Goal: Transaction & Acquisition: Purchase product/service

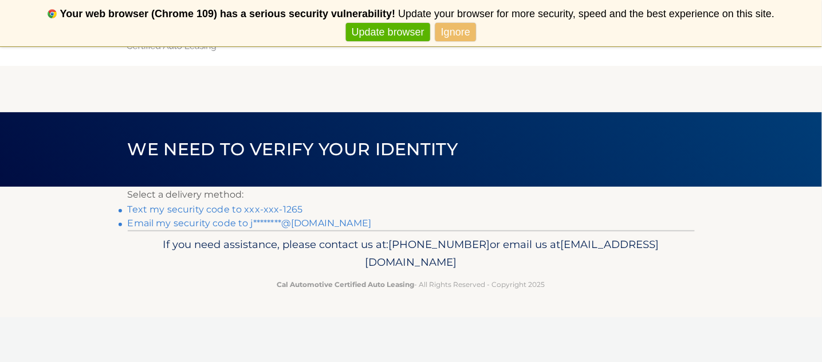
click at [222, 210] on link "Text my security code to xxx-xxx-1265" at bounding box center [215, 209] width 175 height 11
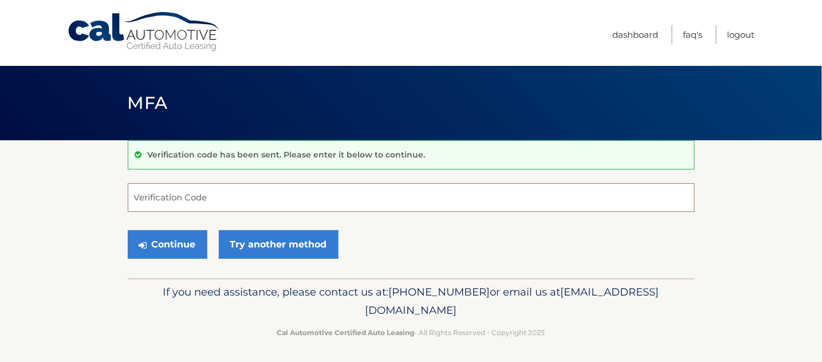
click at [250, 194] on input "Verification Code" at bounding box center [411, 197] width 567 height 29
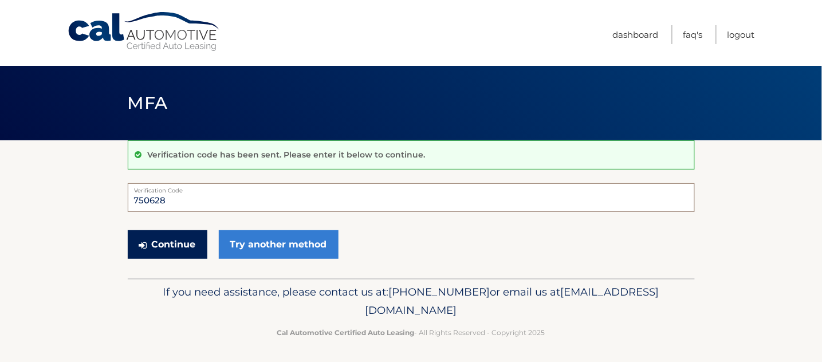
type input "750628"
click at [183, 241] on button "Continue" at bounding box center [168, 244] width 80 height 29
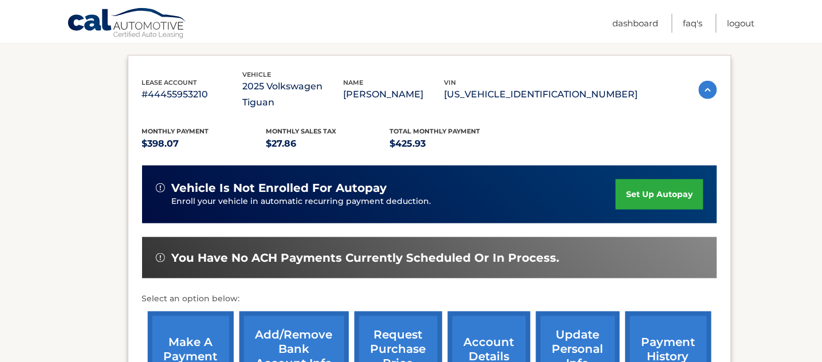
scroll to position [229, 0]
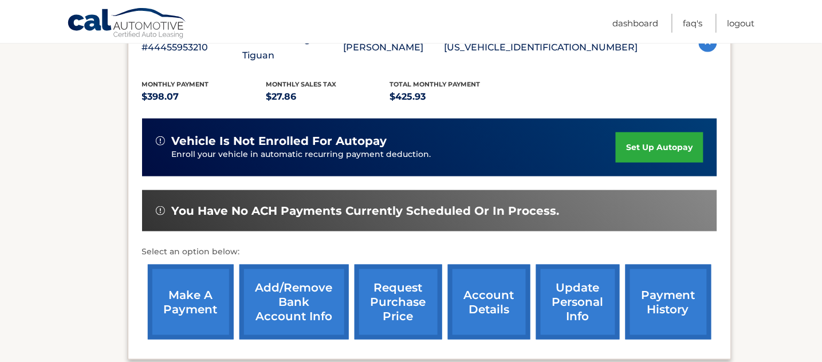
click at [183, 285] on link "make a payment" at bounding box center [191, 302] width 86 height 75
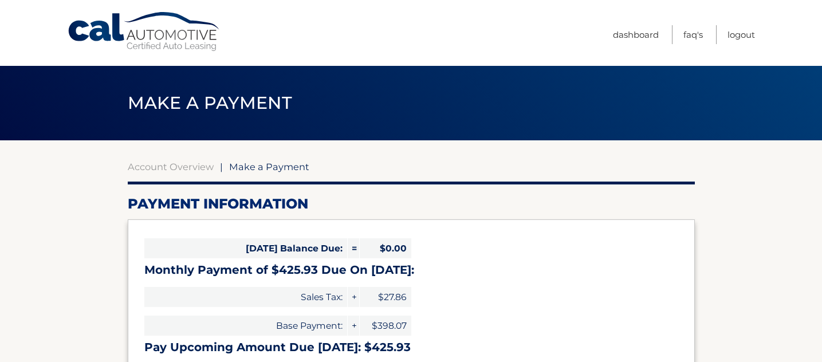
select select "YTE0YzkyODEtOTRkNy00ZDUyLTljNDMtZGQ1NzkwYmZjNGUw"
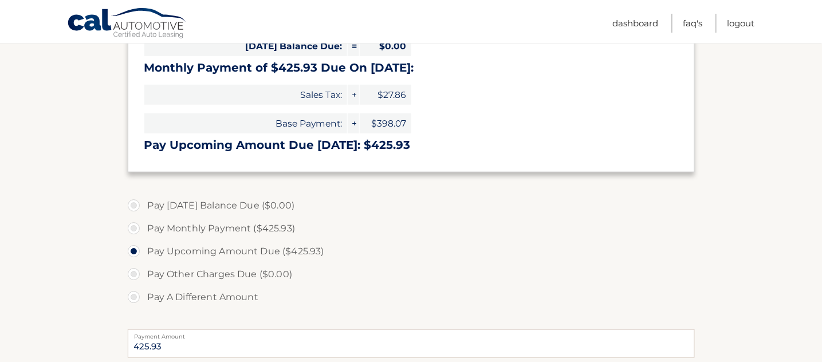
scroll to position [229, 0]
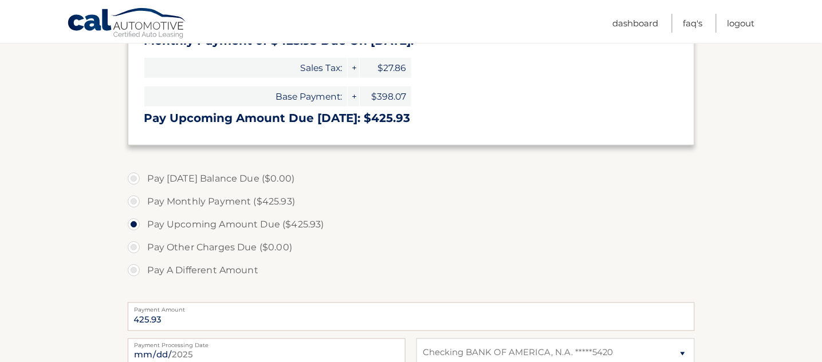
click at [131, 205] on label "Pay Monthly Payment ($425.93)" at bounding box center [411, 201] width 567 height 23
click at [132, 205] on input "Pay Monthly Payment ($425.93)" at bounding box center [137, 199] width 11 height 18
radio input "true"
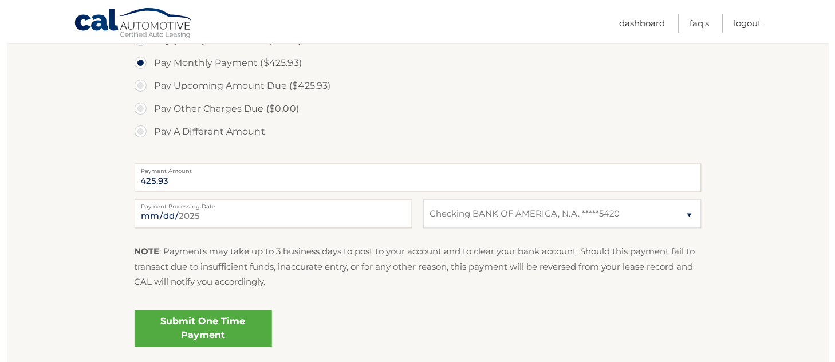
scroll to position [382, 0]
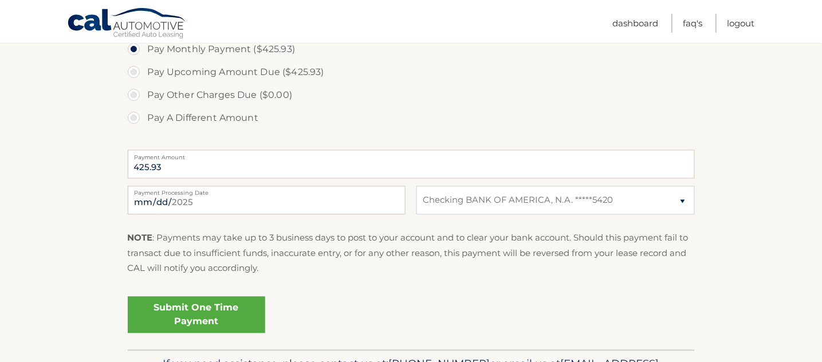
click at [188, 309] on link "Submit One Time Payment" at bounding box center [197, 315] width 138 height 37
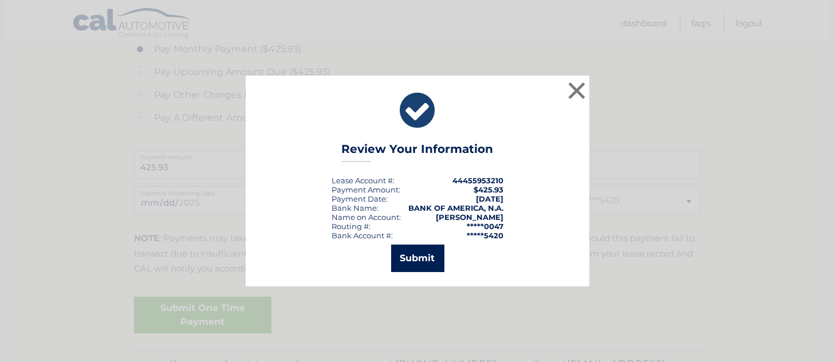
click at [421, 260] on button "Submit" at bounding box center [417, 259] width 53 height 28
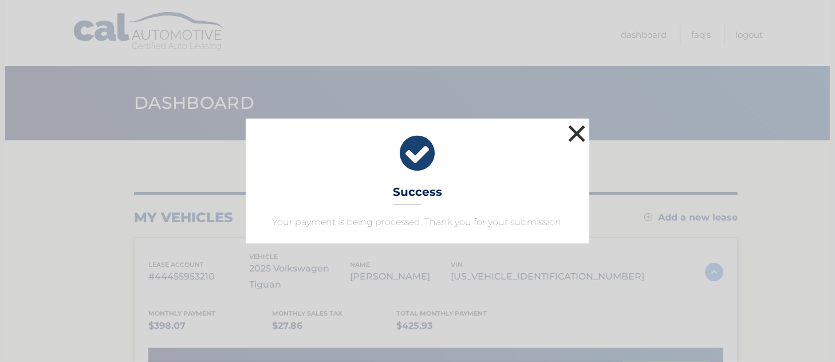
click at [579, 126] on button "×" at bounding box center [577, 133] width 23 height 23
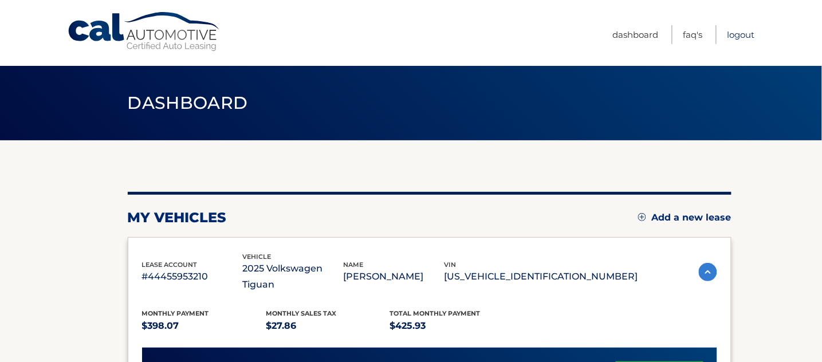
click at [735, 37] on link "Logout" at bounding box center [742, 34] width 28 height 19
